Goal: Complete application form: Complete application form

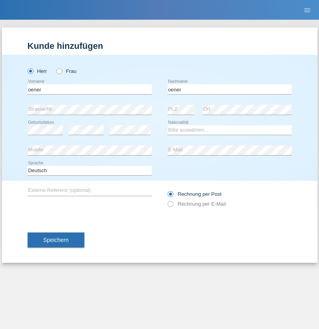
type input "oener"
select select "TR"
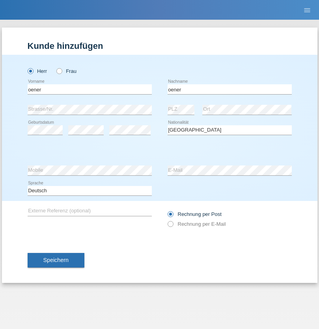
select select "C"
select select "25"
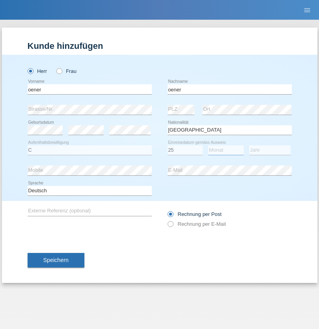
select select "08"
select select "1981"
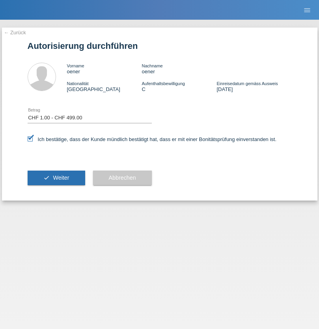
select select "1"
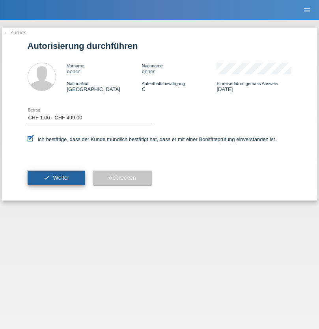
click at [56, 178] on span "Weiter" at bounding box center [61, 178] width 16 height 6
